Goal: Information Seeking & Learning: Find specific page/section

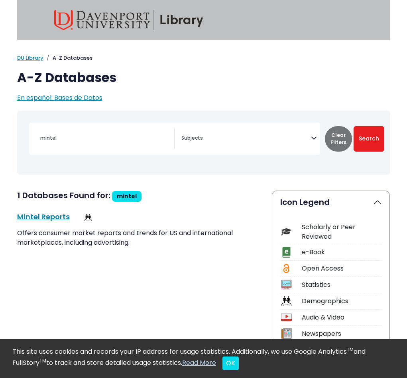
select select "Database Subject Filter"
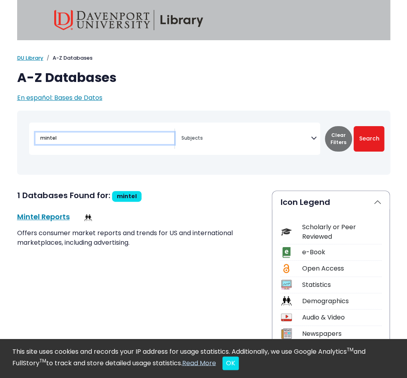
drag, startPoint x: 100, startPoint y: 135, endPoint x: -7, endPoint y: 138, distance: 106.8
type input "claritAS"
click at [353, 126] on button "Search" at bounding box center [368, 138] width 31 height 25
select select "Database Subject Filter"
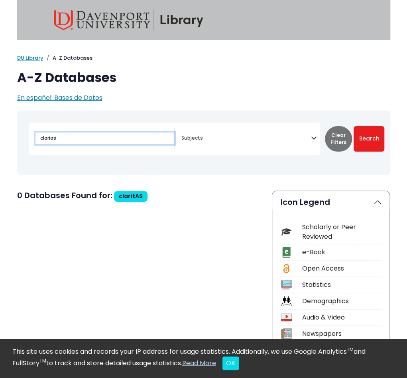
type input "clarias"
click at [353, 126] on button "Search" at bounding box center [368, 138] width 31 height 25
select select "Database Subject Filter"
type input "clar"
click at [353, 126] on button "Search" at bounding box center [368, 138] width 31 height 25
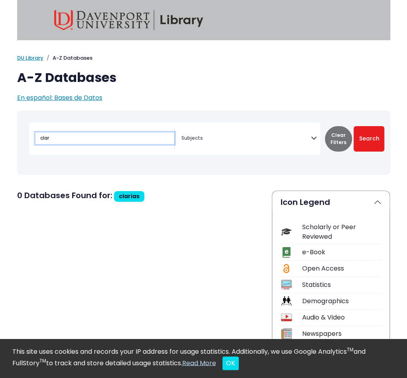
select select "Database Subject Filter"
type input "claritas"
click at [353, 126] on button "Search" at bounding box center [368, 138] width 31 height 25
select select "Database Subject Filter"
type input "clarita"
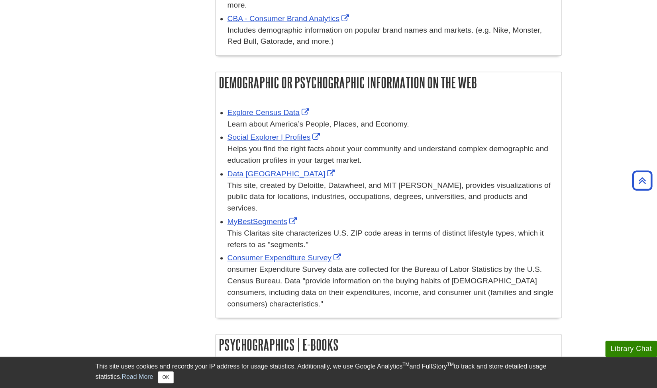
scroll to position [424, 0]
click at [249, 221] on link "MyBestSegments" at bounding box center [262, 221] width 71 height 8
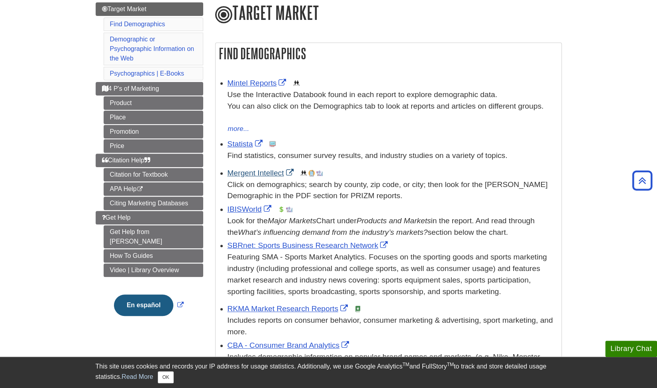
scroll to position [96, 0]
click at [250, 85] on link "Mintel Reports" at bounding box center [257, 83] width 61 height 8
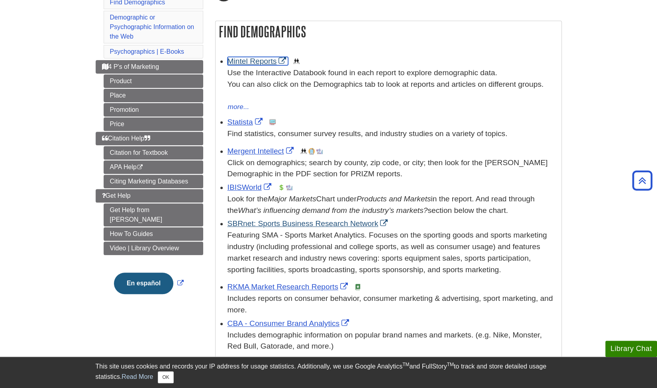
scroll to position [118, 0]
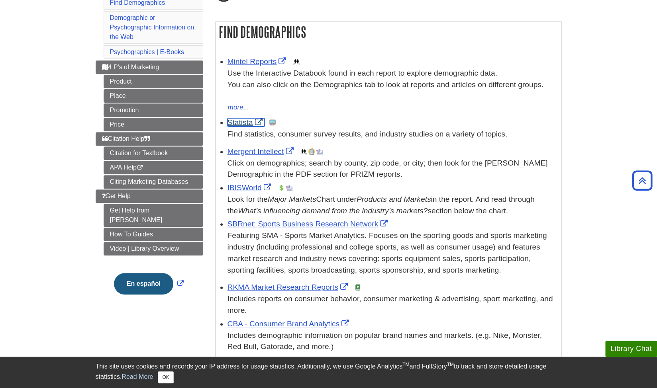
click at [245, 123] on link "Statista" at bounding box center [245, 122] width 37 height 8
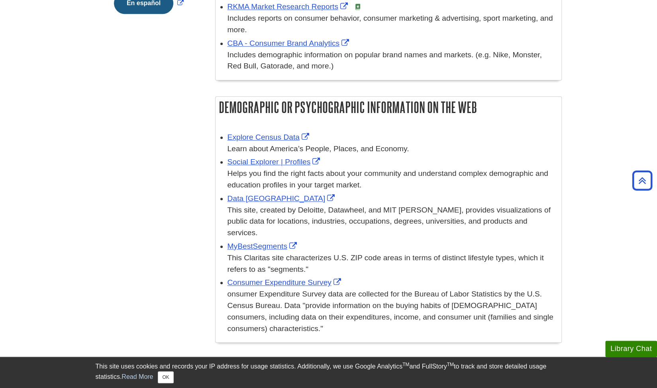
scroll to position [400, 0]
click at [259, 249] on link "MyBestSegments" at bounding box center [262, 246] width 71 height 8
click at [258, 248] on link "MyBestSegments" at bounding box center [262, 246] width 71 height 8
click at [264, 246] on link "MyBestSegments" at bounding box center [262, 246] width 71 height 8
